Goal: Task Accomplishment & Management: Manage account settings

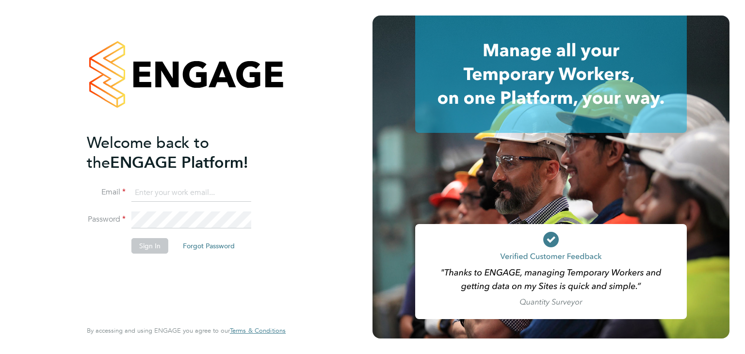
scroll to position [26, 0]
click at [201, 189] on input at bounding box center [191, 192] width 120 height 17
type input "[EMAIL_ADDRESS][DOMAIN_NAME]"
click at [153, 244] on button "Sign In" at bounding box center [149, 246] width 37 height 16
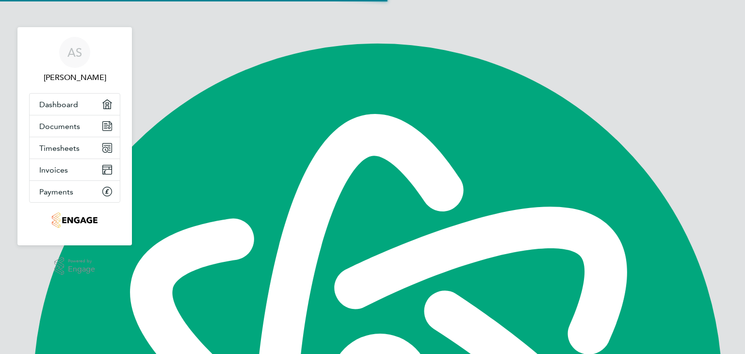
scroll to position [26, 0]
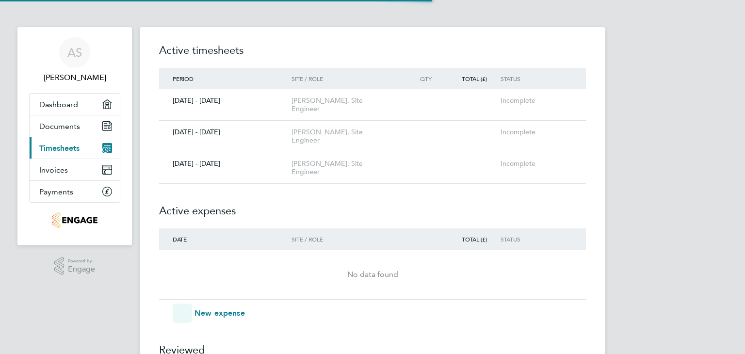
click at [73, 148] on span "Timesheets" at bounding box center [59, 148] width 40 height 9
click at [56, 147] on span "Timesheets" at bounding box center [59, 148] width 40 height 9
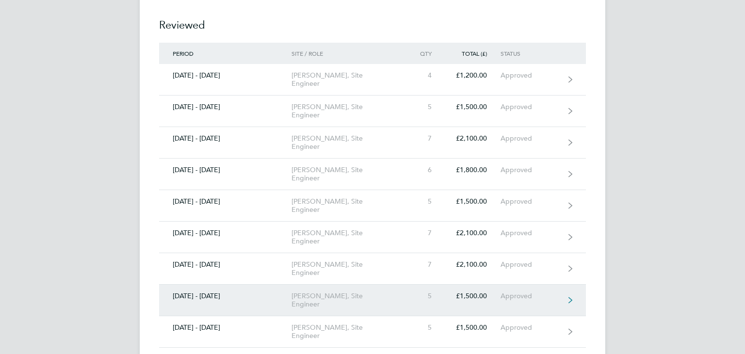
scroll to position [340, 0]
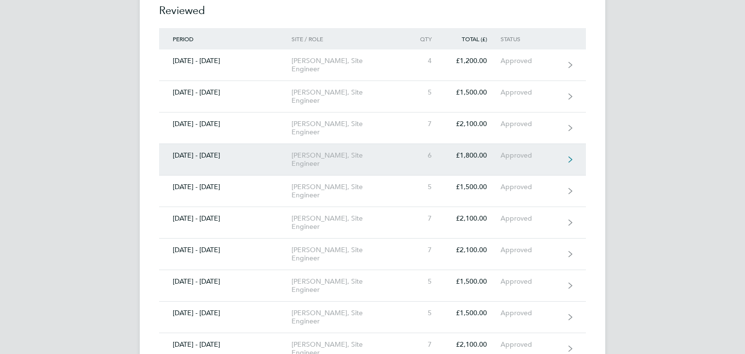
click at [348, 151] on div "Carland Cross, Site Engineer" at bounding box center [347, 159] width 111 height 16
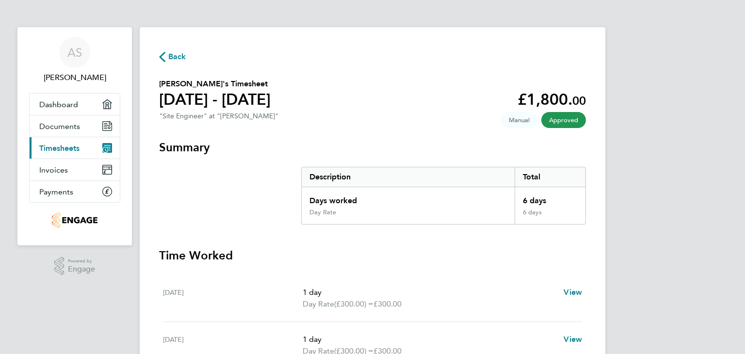
click at [513, 123] on span "Manual" at bounding box center [519, 120] width 36 height 16
click at [63, 126] on span "Documents" at bounding box center [59, 126] width 41 height 9
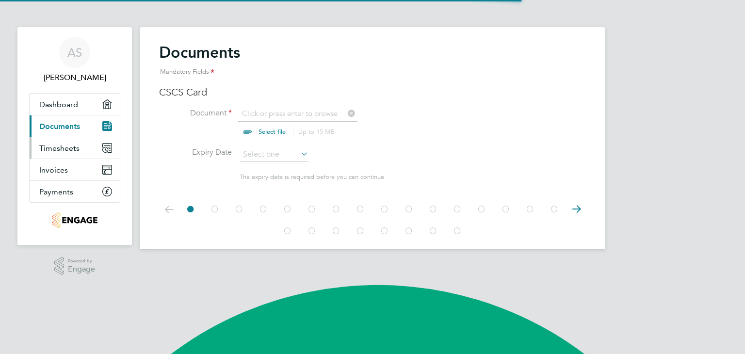
scroll to position [13, 120]
click at [62, 146] on span "Timesheets" at bounding box center [59, 148] width 40 height 9
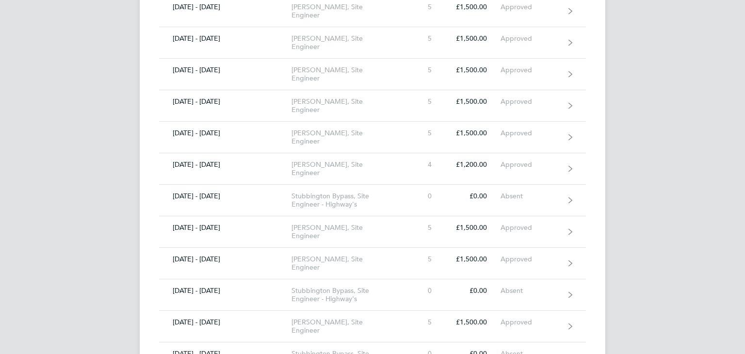
scroll to position [1795, 0]
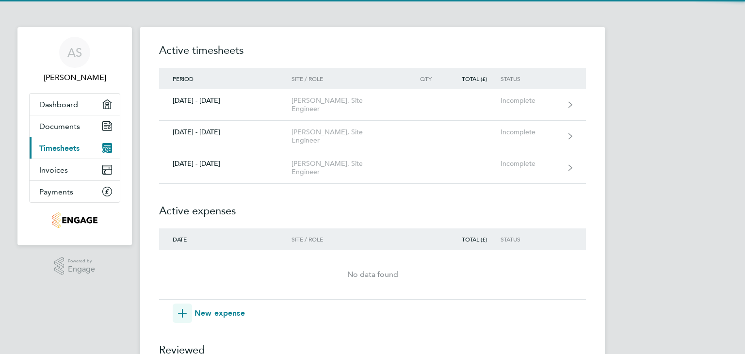
scroll to position [1795, 0]
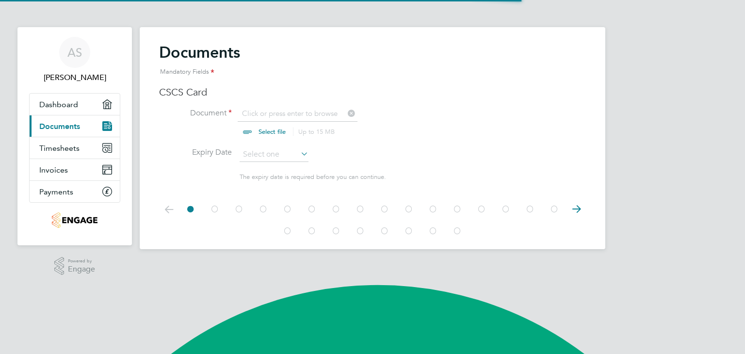
scroll to position [13, 120]
